Goal: Information Seeking & Learning: Learn about a topic

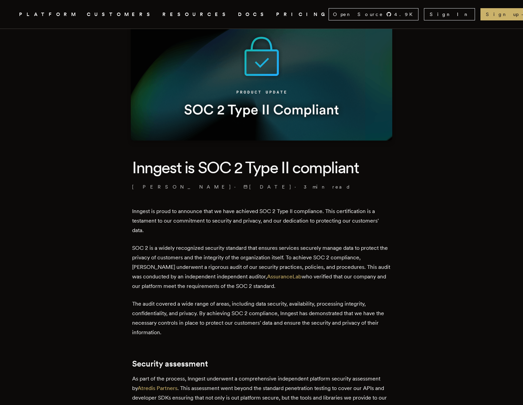
scroll to position [63, 0]
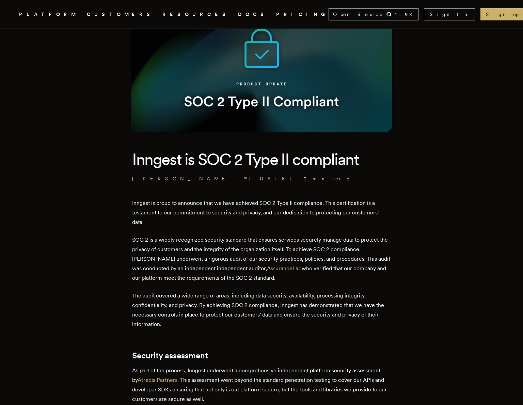
copy p "This audit was conducted by an independent independent auditor, AssuranceLab wh…"
drag, startPoint x: 342, startPoint y: 259, endPoint x: 340, endPoint y: 275, distance: 16.8
click at [340, 275] on p "SOC 2 is a widely recognized security standard that ensures services securely m…" at bounding box center [261, 259] width 259 height 48
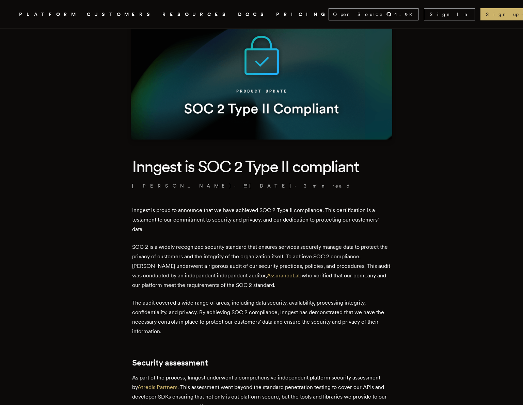
scroll to position [0, 0]
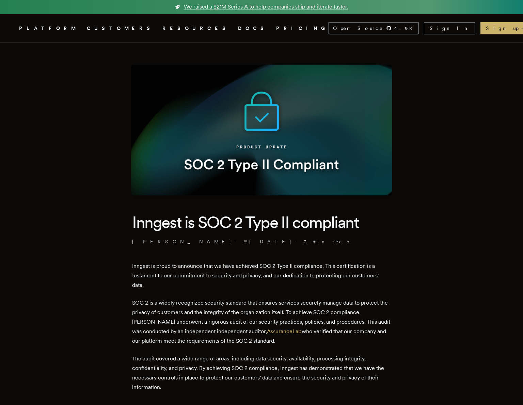
click at [238, 28] on link "DOCS" at bounding box center [253, 28] width 30 height 9
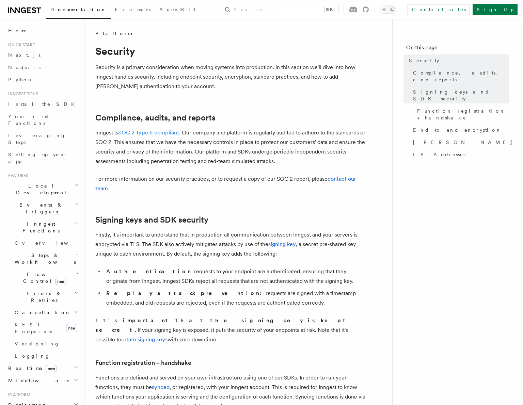
click at [154, 132] on link "SOC 2 Type II compliant" at bounding box center [148, 132] width 61 height 6
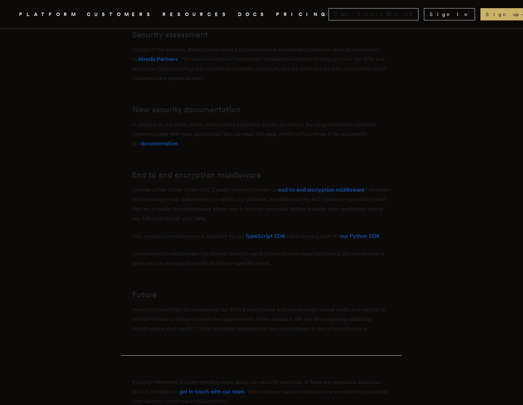
scroll to position [237, 0]
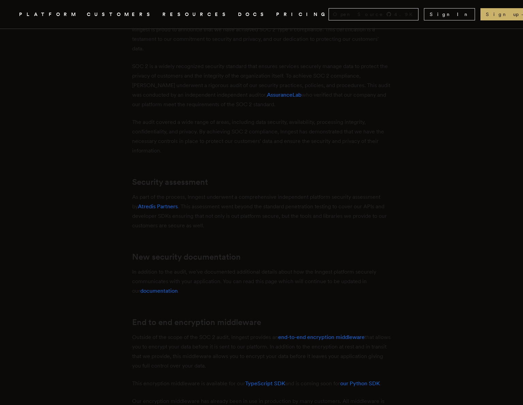
click at [54, 112] on article "Inngest is SOC 2 Type II compliant Dan Farrelly · 6/20/2024 · 3 min read Innges…" at bounding box center [261, 245] width 468 height 879
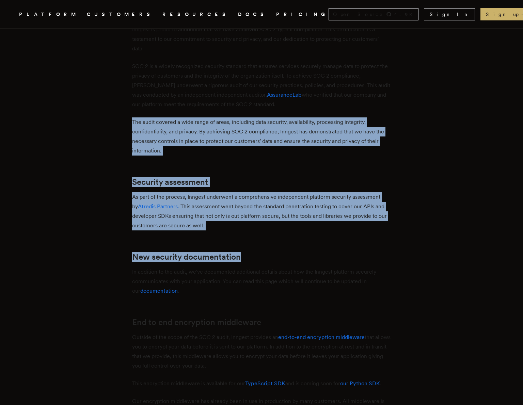
drag, startPoint x: 54, startPoint y: 112, endPoint x: 289, endPoint y: 260, distance: 277.7
click at [289, 260] on article "Inngest is SOC 2 Type II compliant Dan Farrelly · 6/20/2024 · 3 min read Innges…" at bounding box center [261, 245] width 468 height 879
click at [308, 213] on p "As part of the process, Inngest underwent a comprehensive independent platform …" at bounding box center [261, 211] width 259 height 38
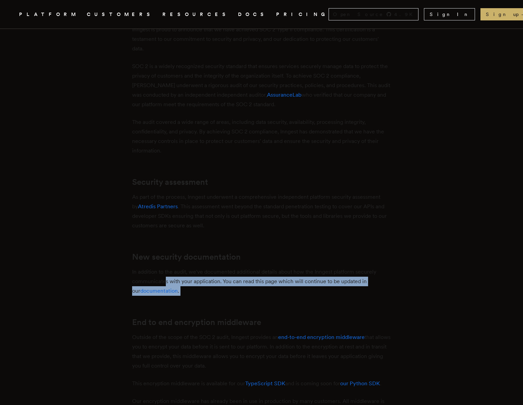
drag, startPoint x: 167, startPoint y: 283, endPoint x: 224, endPoint y: 317, distance: 65.6
click at [224, 317] on div "Inngest is proud to announce that we have achieved SOC 2 Type II compliance. Th…" at bounding box center [261, 289] width 259 height 529
click at [175, 306] on div "Inngest is proud to announce that we have achieved SOC 2 Type II compliance. Th…" at bounding box center [261, 289] width 259 height 529
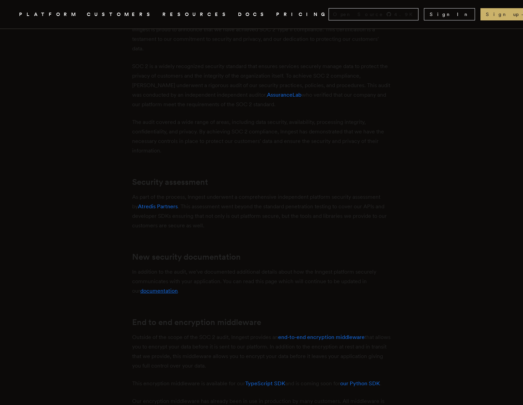
click at [155, 292] on link "documentation" at bounding box center [158, 291] width 37 height 6
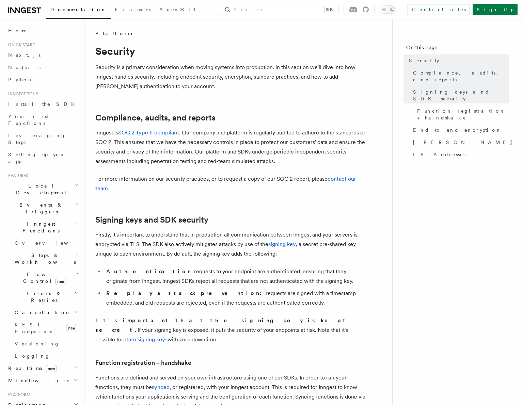
click at [347, 182] on p "For more information on our security practices, or to request a copy of our SOC…" at bounding box center [231, 183] width 272 height 19
click at [347, 178] on link "contact our team" at bounding box center [225, 184] width 261 height 16
